Goal: Information Seeking & Learning: Learn about a topic

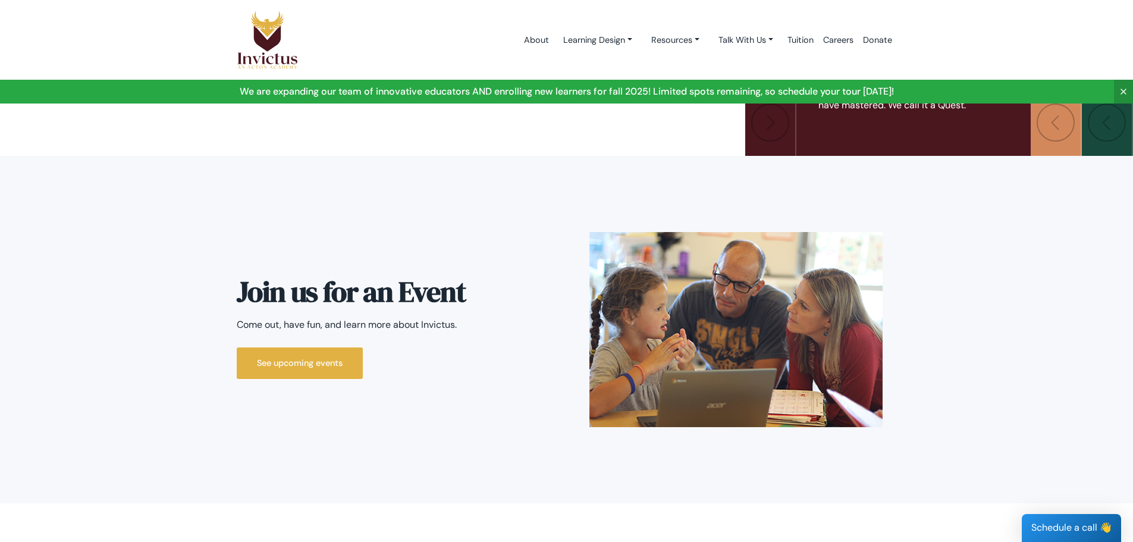
scroll to position [2736, 0]
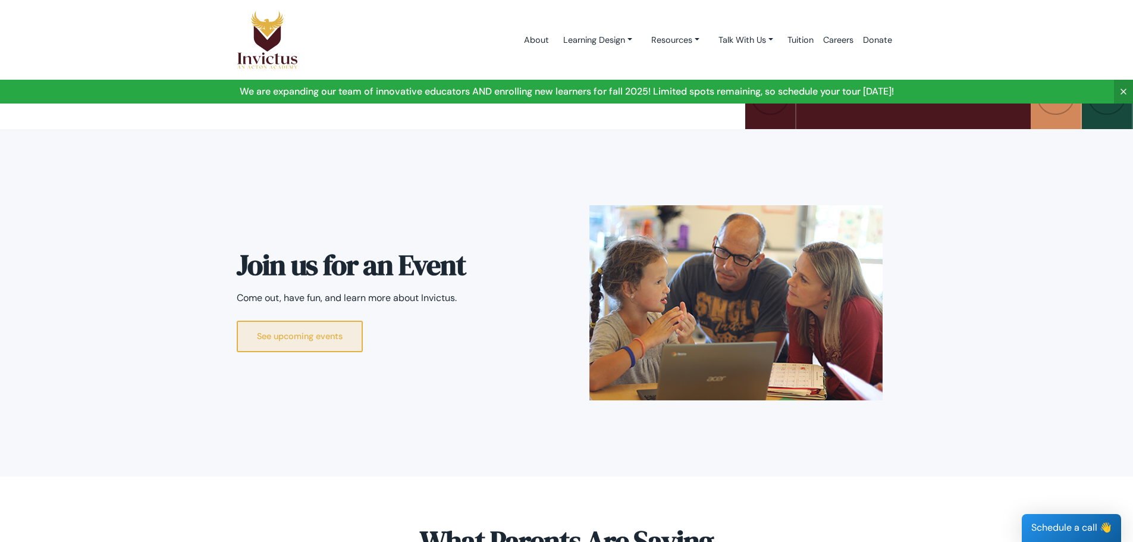
click at [297, 321] on link "See upcoming events" at bounding box center [300, 337] width 126 height 32
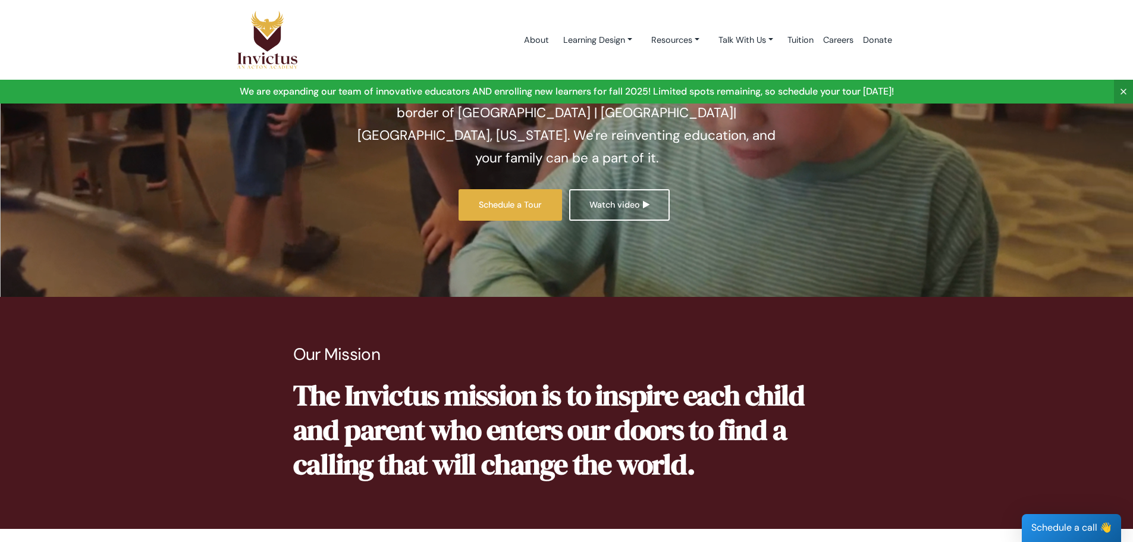
scroll to position [0, 0]
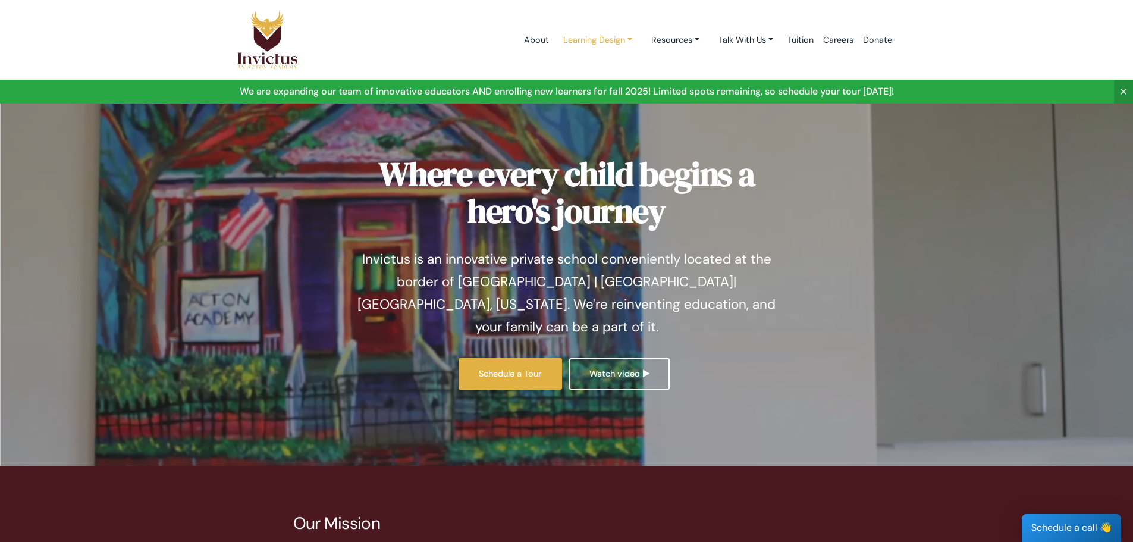
click at [587, 39] on link "Learning Design" at bounding box center [598, 40] width 88 height 22
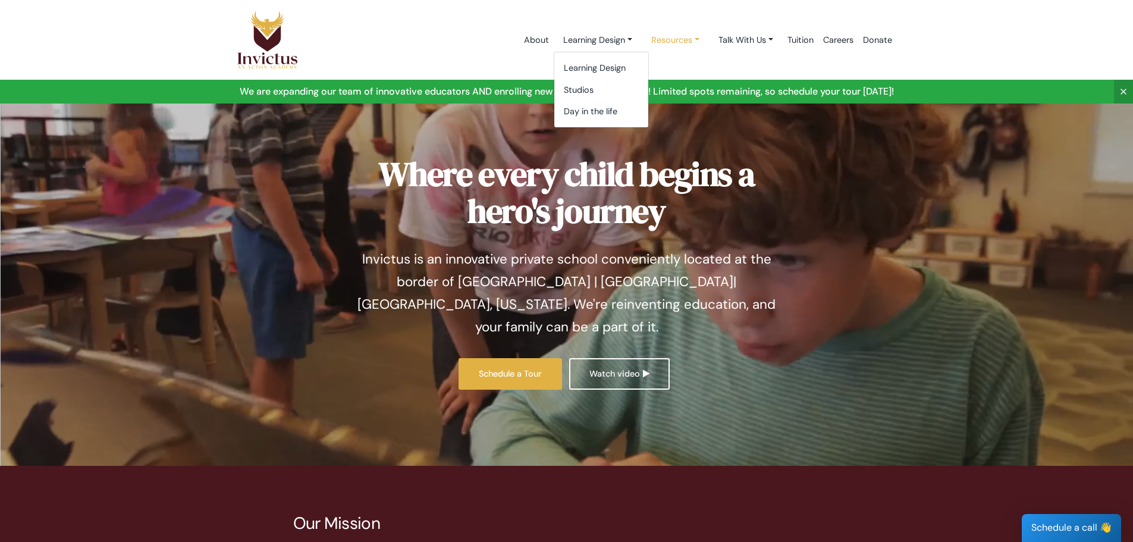
click at [667, 41] on link "Resources" at bounding box center [675, 40] width 67 height 22
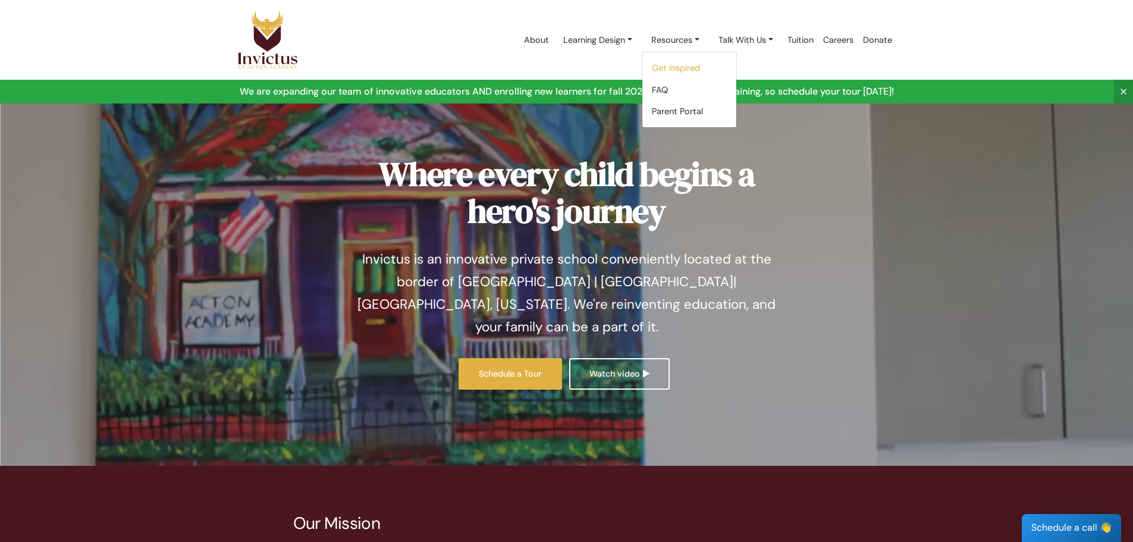
click at [670, 63] on link "Get Inspired" at bounding box center [689, 68] width 94 height 22
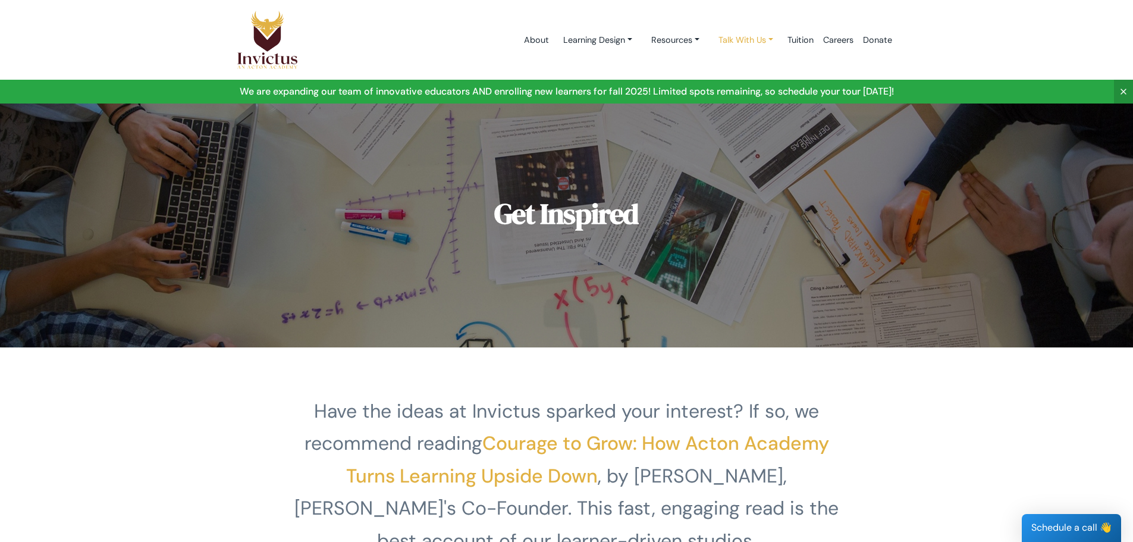
click at [749, 37] on link "Talk With Us" at bounding box center [746, 40] width 74 height 22
click at [742, 66] on link "Schedule a Call" at bounding box center [757, 68] width 94 height 22
click at [523, 38] on link "About" at bounding box center [536, 40] width 34 height 51
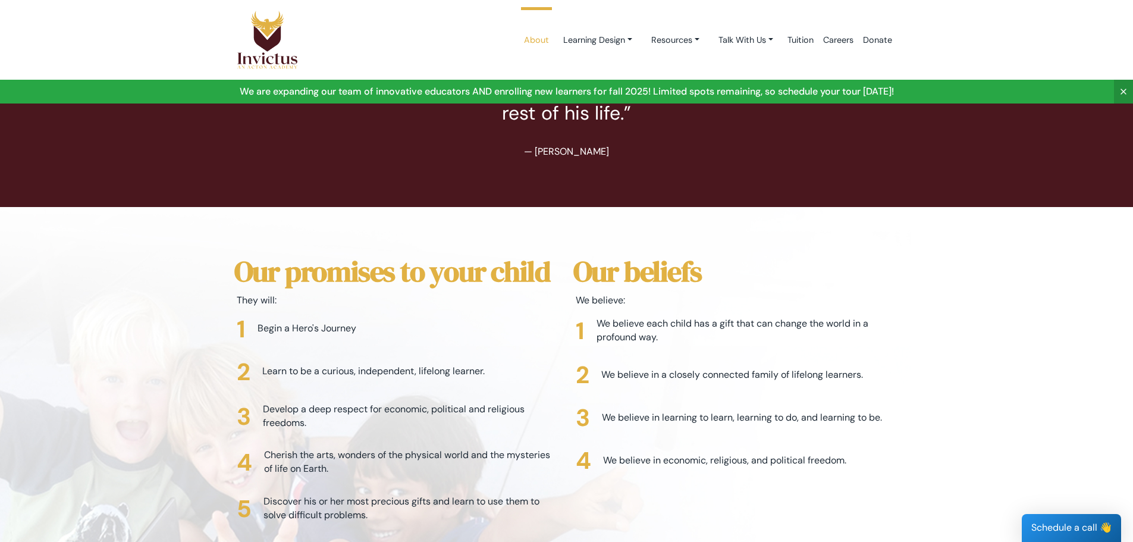
scroll to position [2558, 0]
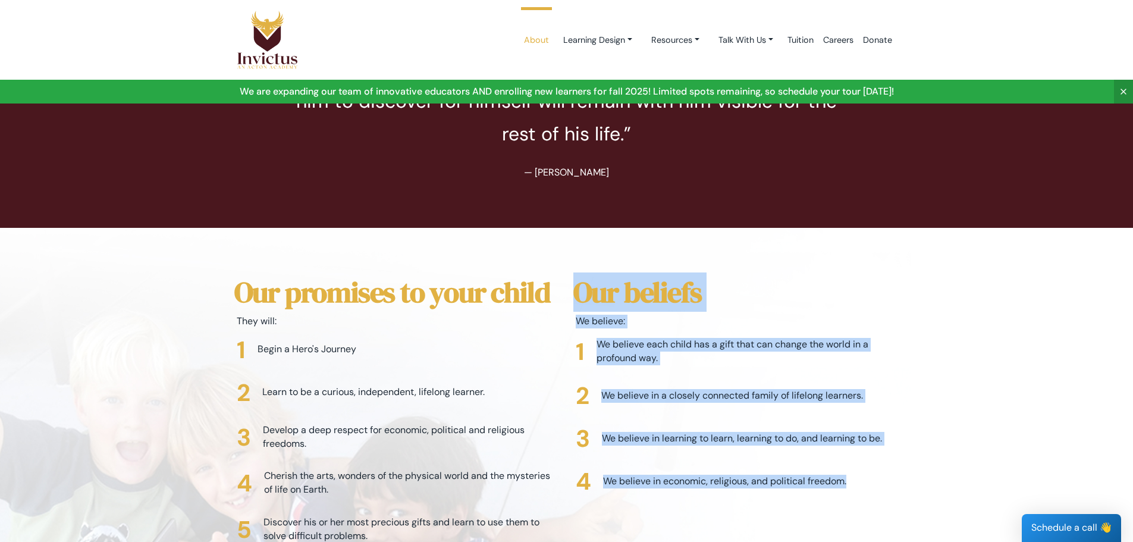
drag, startPoint x: 578, startPoint y: 232, endPoint x: 858, endPoint y: 444, distance: 352.0
click at [858, 444] on div "Our beliefs We believe: We believe each child has a gift that can change the wo…" at bounding box center [736, 456] width 339 height 363
click at [804, 275] on div "Our beliefs We believe: We believe each child has a gift that can change the wo…" at bounding box center [736, 456] width 339 height 363
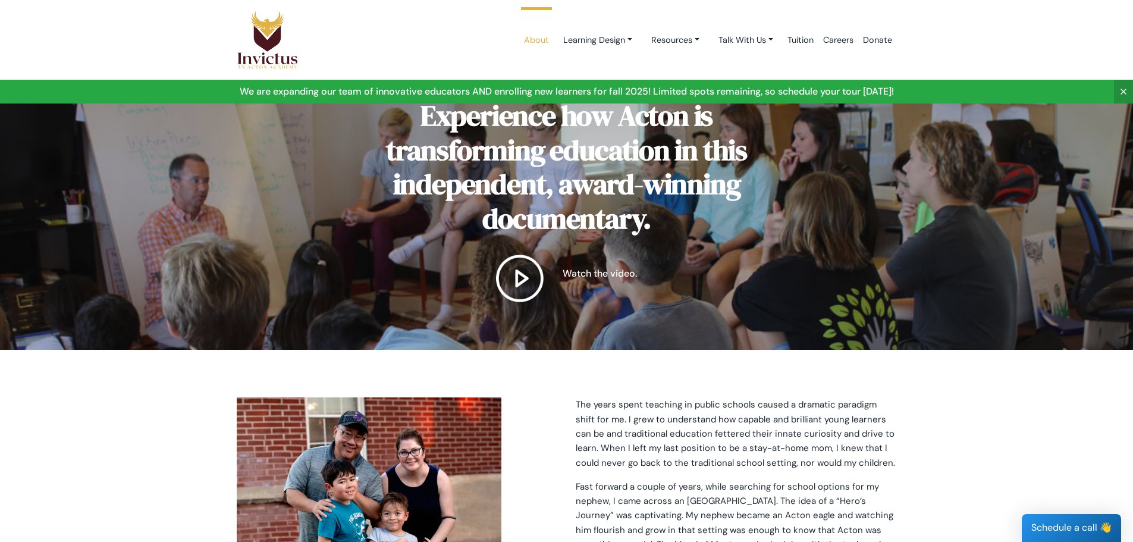
scroll to position [0, 0]
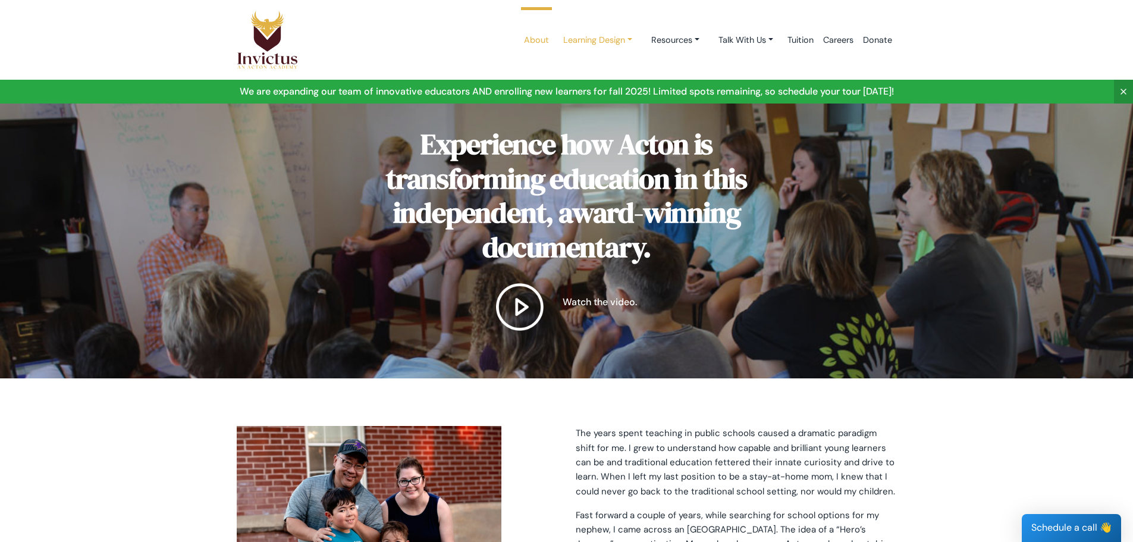
click at [611, 39] on link "Learning Design" at bounding box center [598, 40] width 88 height 22
click at [592, 65] on link "Learning Design" at bounding box center [601, 68] width 94 height 22
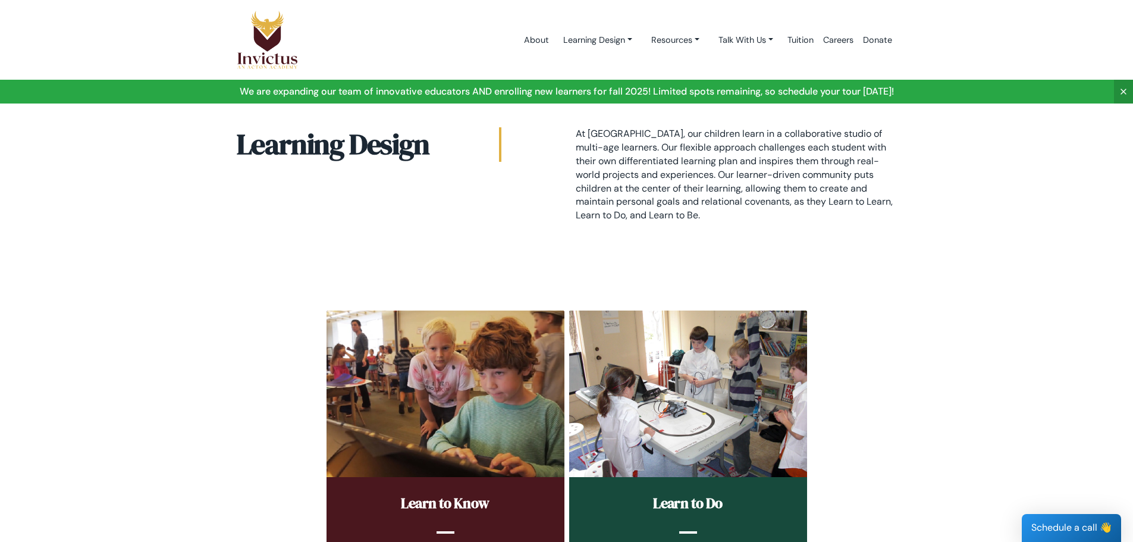
drag, startPoint x: 671, startPoint y: 213, endPoint x: 557, endPoint y: 134, distance: 138.6
click at [557, 134] on div "Learning Design At [GEOGRAPHIC_DATA], our children learn in a collaborative stu…" at bounding box center [567, 179] width 678 height 105
copy p "At [GEOGRAPHIC_DATA], our children learn in a collaborative studio of multi-age…"
click at [164, 215] on section "Learning Design At [GEOGRAPHIC_DATA], our children learn in a collaborative stu…" at bounding box center [566, 180] width 1133 height 200
click at [266, 34] on img at bounding box center [268, 39] width 62 height 59
